Goal: Task Accomplishment & Management: Use online tool/utility

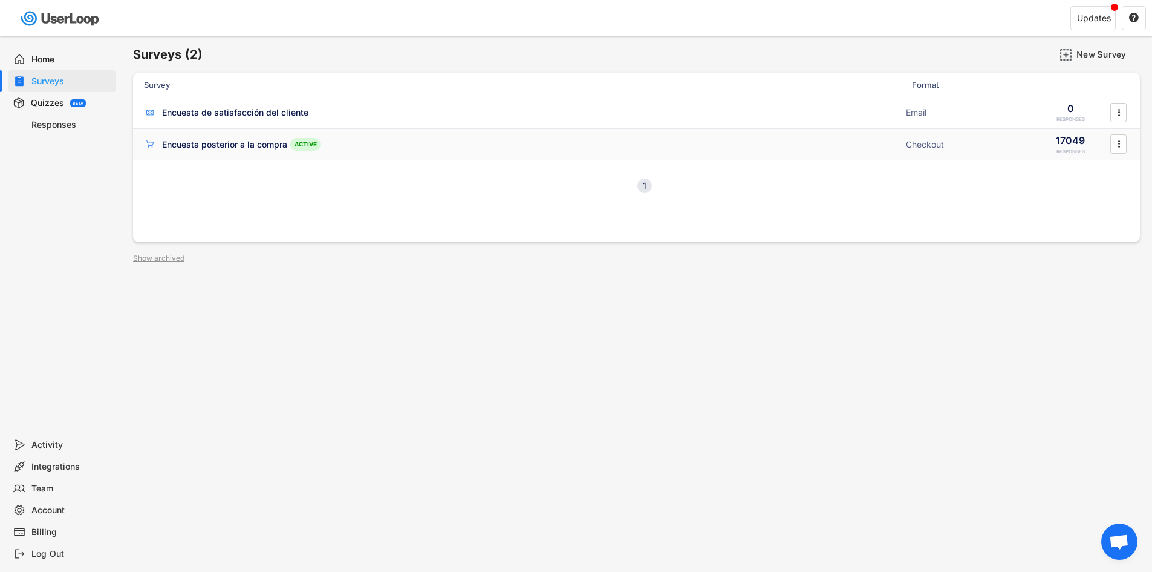
click at [263, 145] on div "Encuesta posterior a la compra" at bounding box center [224, 145] width 125 height 12
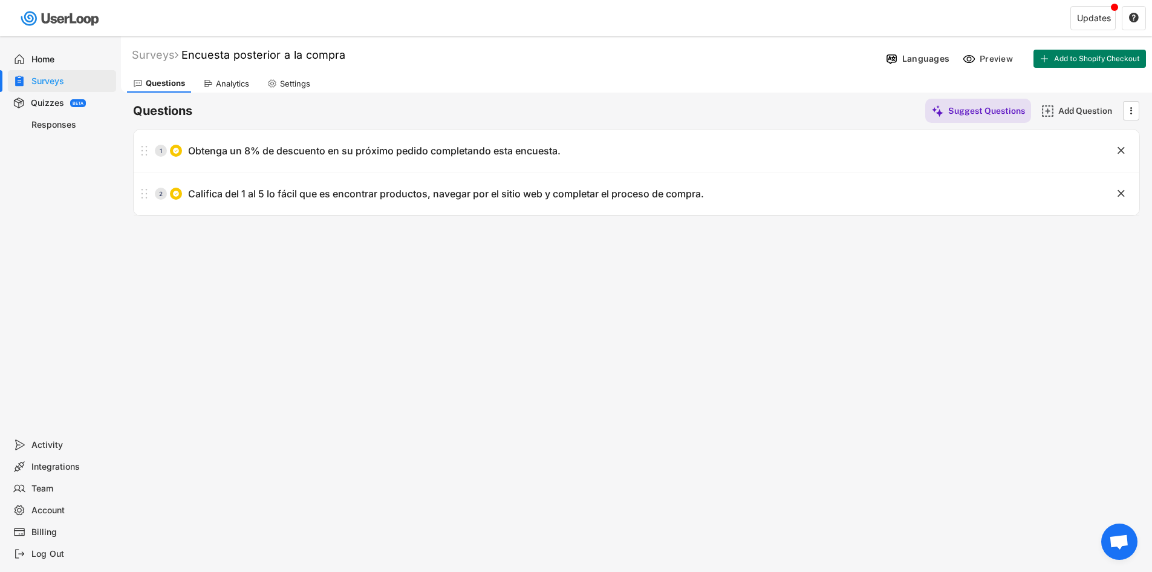
click at [820, 368] on div "Surveys Encuesta posterior a la compra Languages Preview Add to Shopify Checkou…" at bounding box center [636, 327] width 1031 height 583
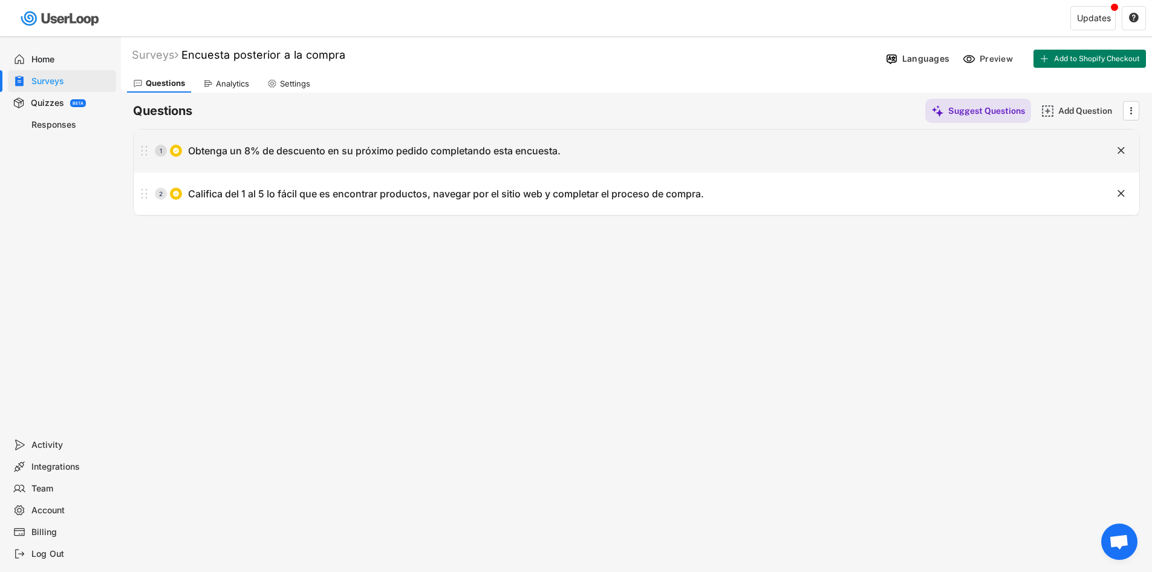
click at [273, 160] on div "1 Obtenga un 8% de descuento en su próximo pedido completando esta encuesta." at bounding box center [606, 151] width 945 height 24
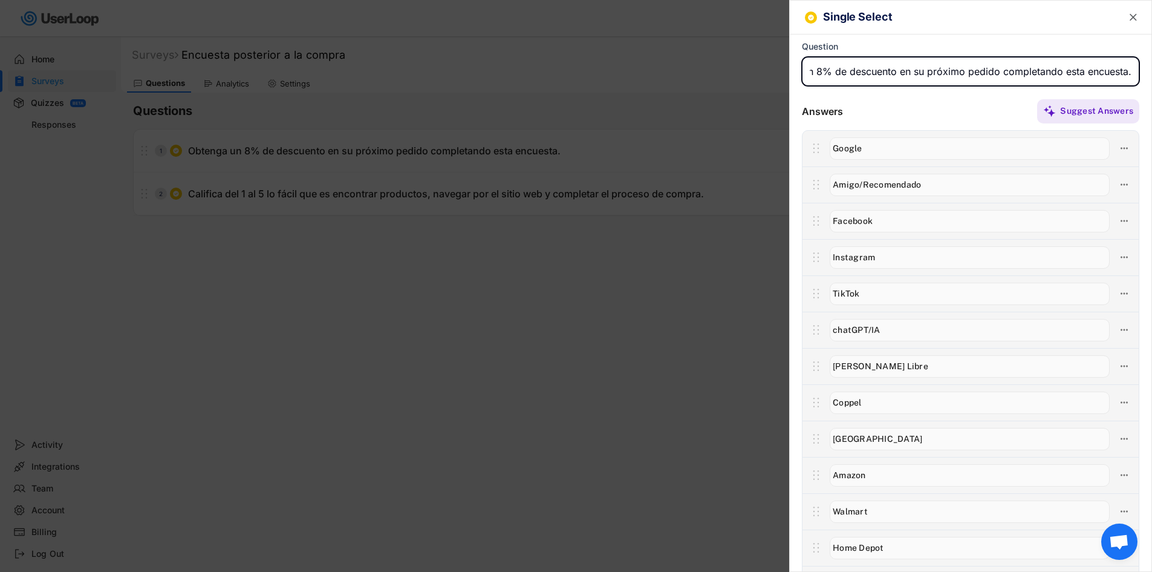
click at [446, 261] on div at bounding box center [576, 286] width 1152 height 572
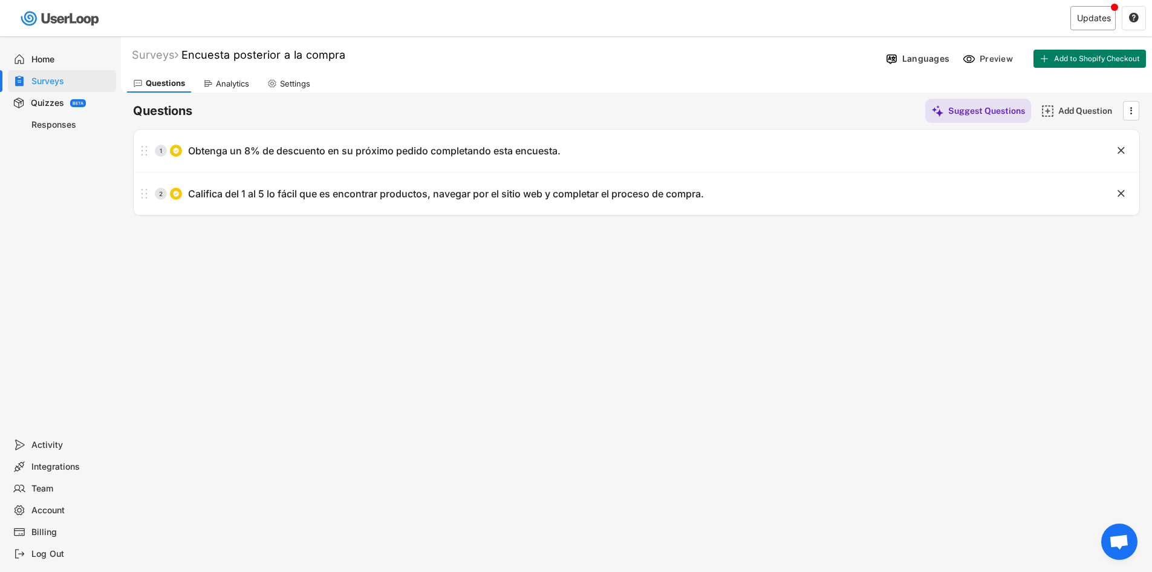
click at [1080, 22] on div "Updates" at bounding box center [1094, 18] width 34 height 8
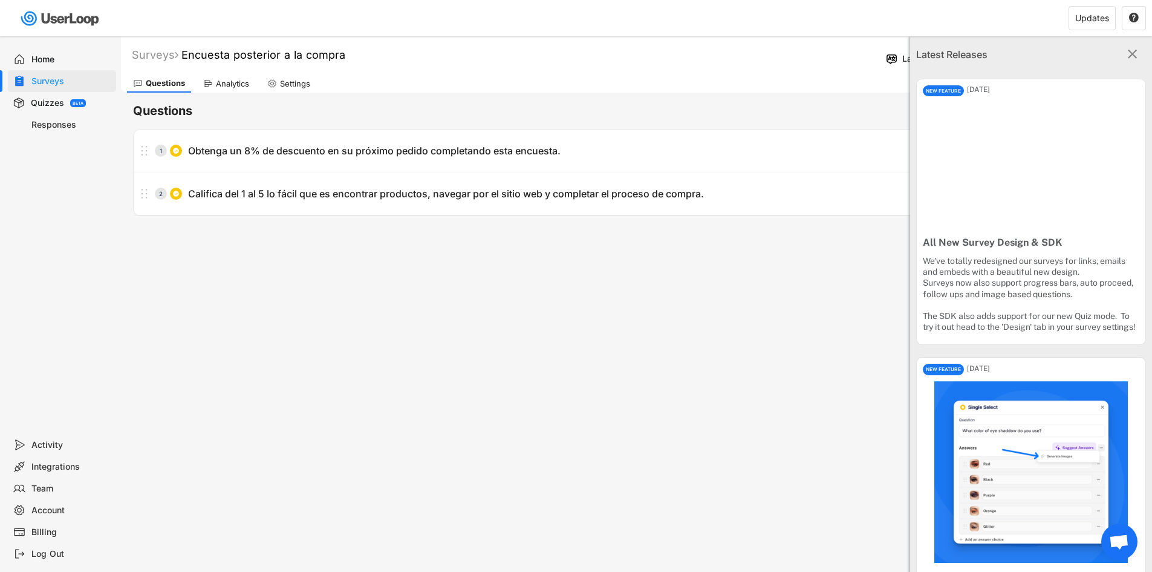
click at [1129, 54] on icon "" at bounding box center [1132, 55] width 16 height 16
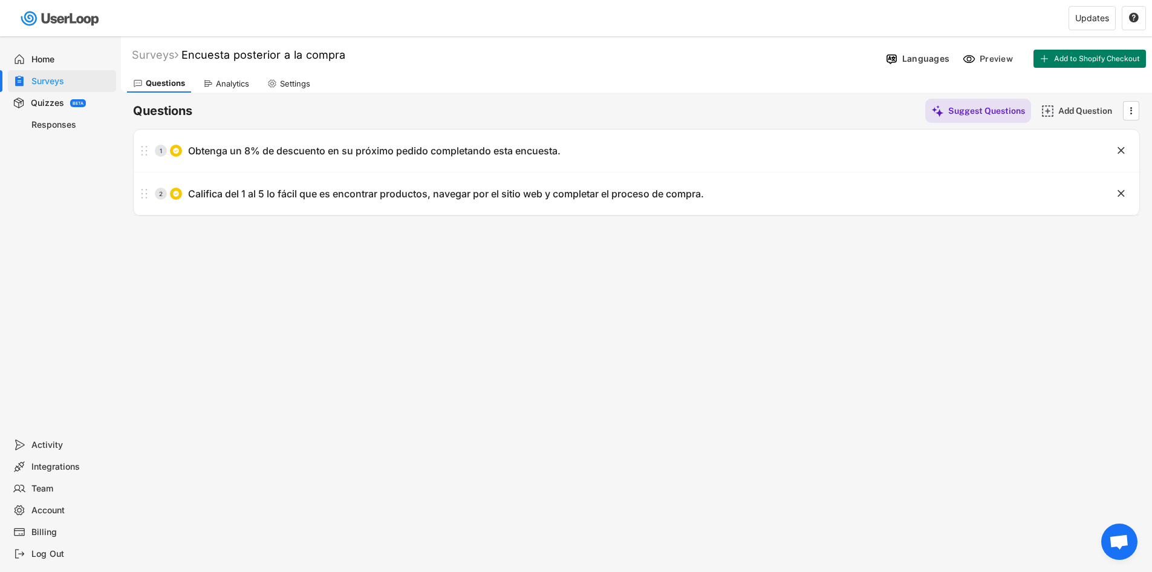
click at [792, 377] on div "Surveys Encuesta posterior a la compra Languages Preview Add to Shopify Checkou…" at bounding box center [636, 327] width 1031 height 583
click at [1091, 60] on span "Add to Shopify Checkout" at bounding box center [1097, 58] width 86 height 7
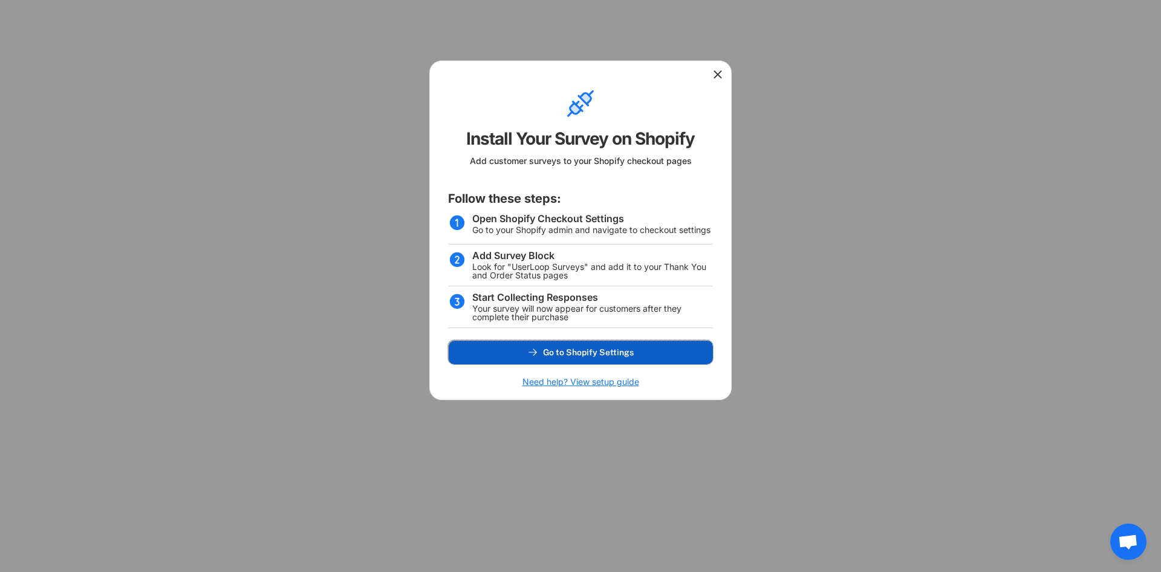
click at [589, 355] on span "Go to Shopify Settings" at bounding box center [588, 352] width 91 height 8
